Goal: Task Accomplishment & Management: Use online tool/utility

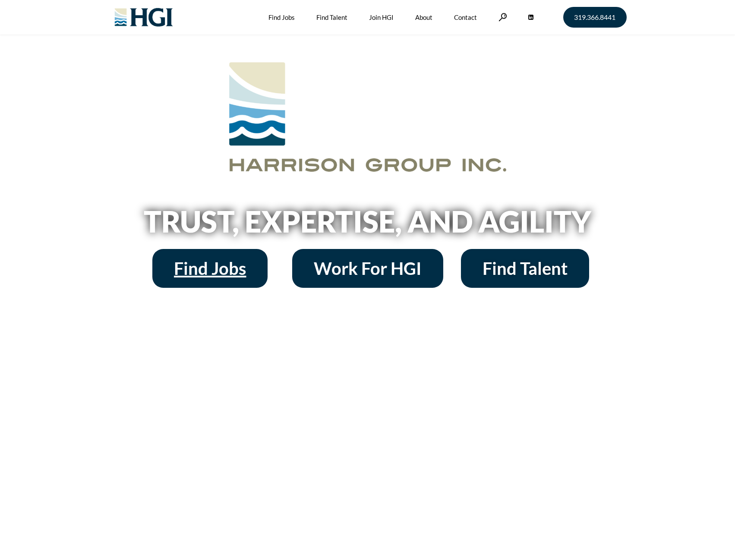
click at [203, 274] on span "Find Jobs" at bounding box center [210, 268] width 72 height 17
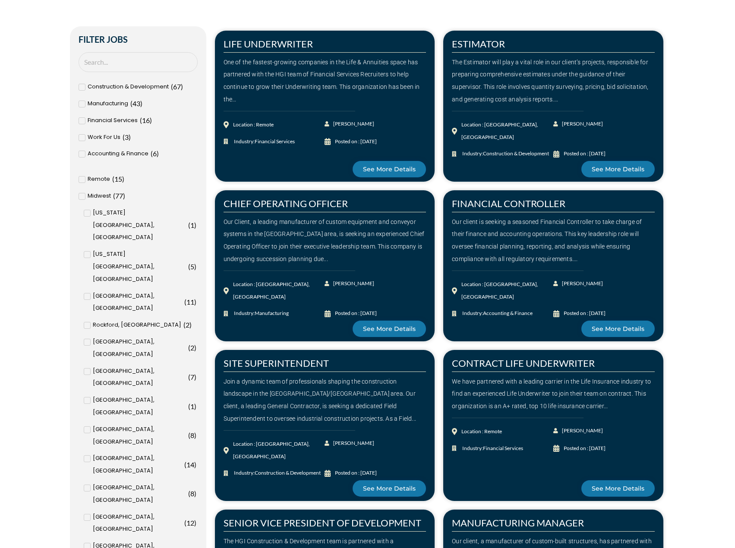
scroll to position [432, 0]
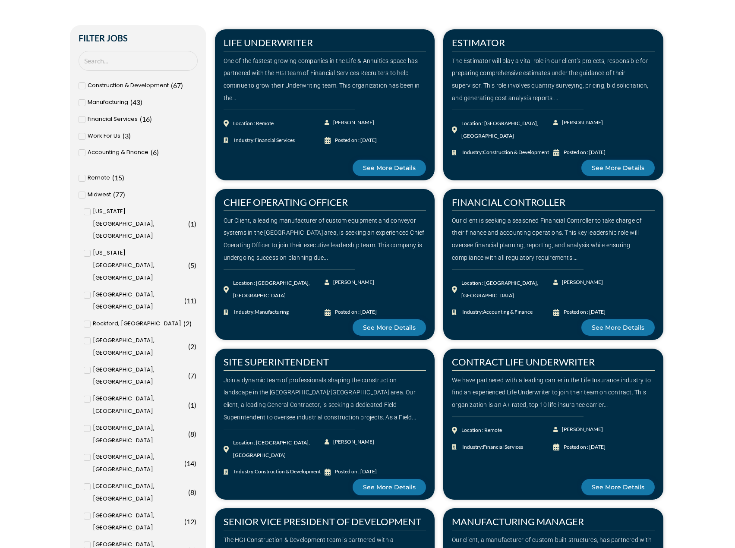
click at [91, 422] on div "Cedar Rapids, IA ( 8 )" at bounding box center [140, 434] width 113 height 25
click at [0, 0] on input "Cedar Rapids, IA ( 8 )" at bounding box center [0, 0] width 0 height 0
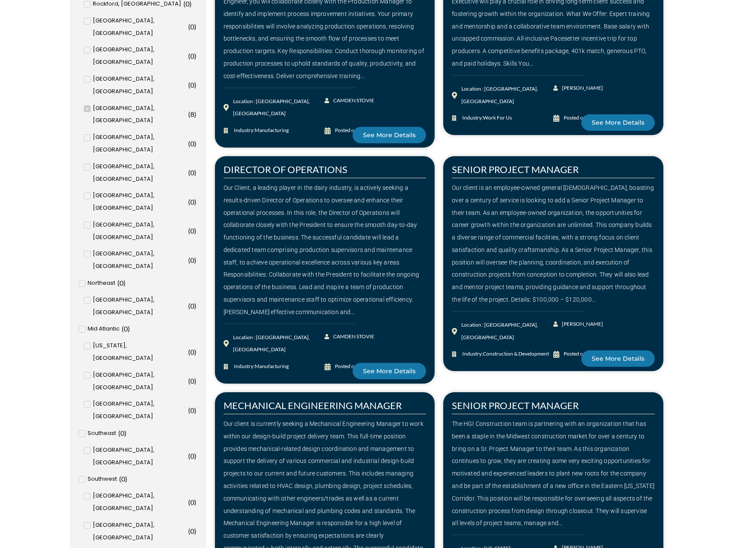
scroll to position [993, 0]
